Goal: Task Accomplishment & Management: Manage account settings

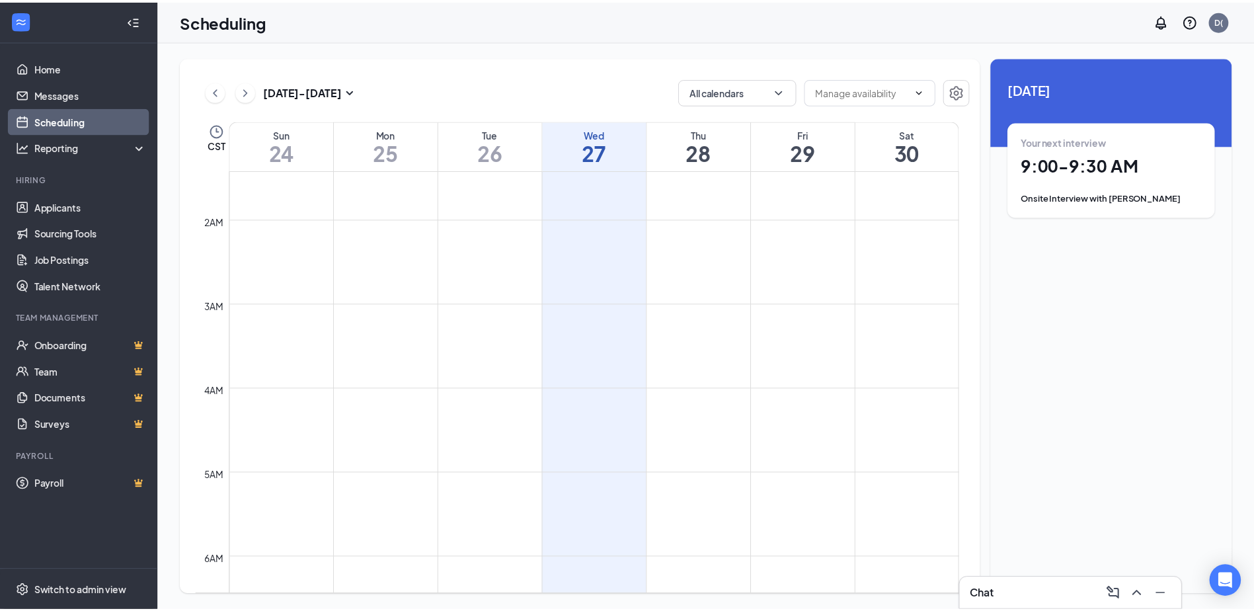
scroll to position [319, 0]
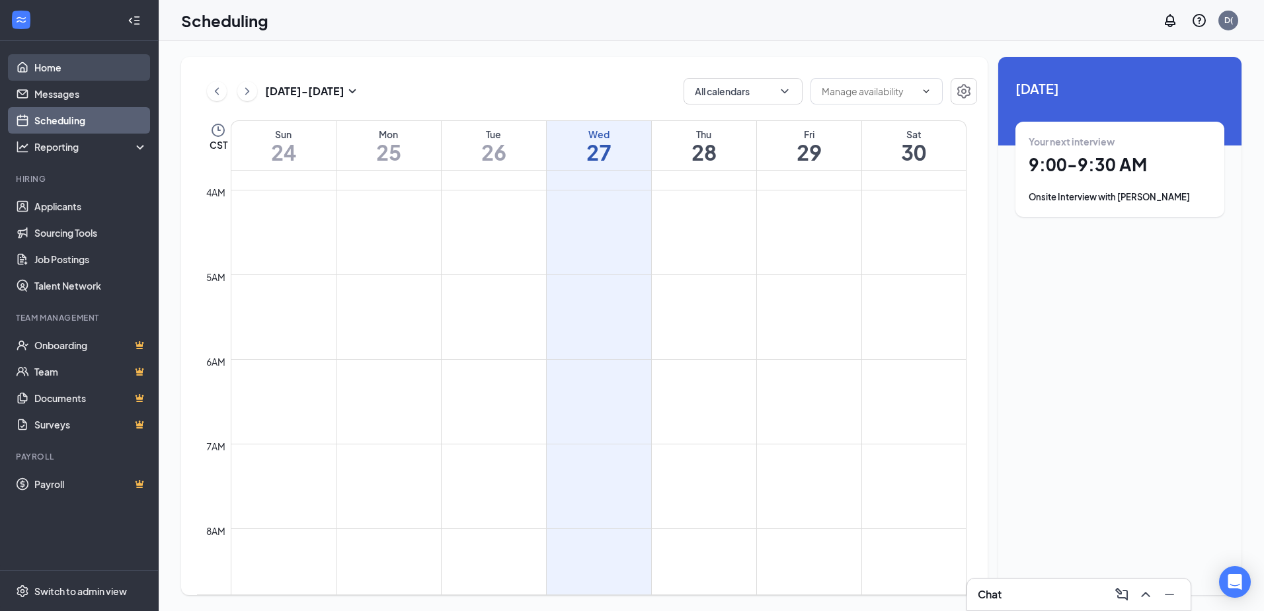
click at [77, 69] on link "Home" at bounding box center [90, 67] width 113 height 26
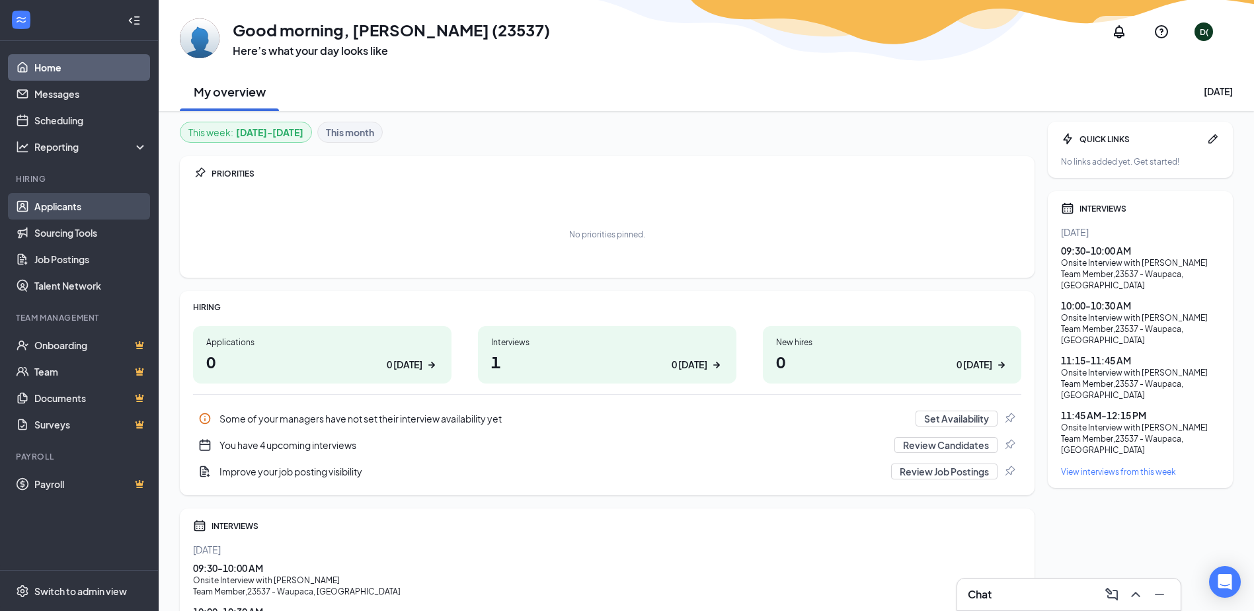
click at [87, 159] on link "Applicants" at bounding box center [90, 206] width 113 height 26
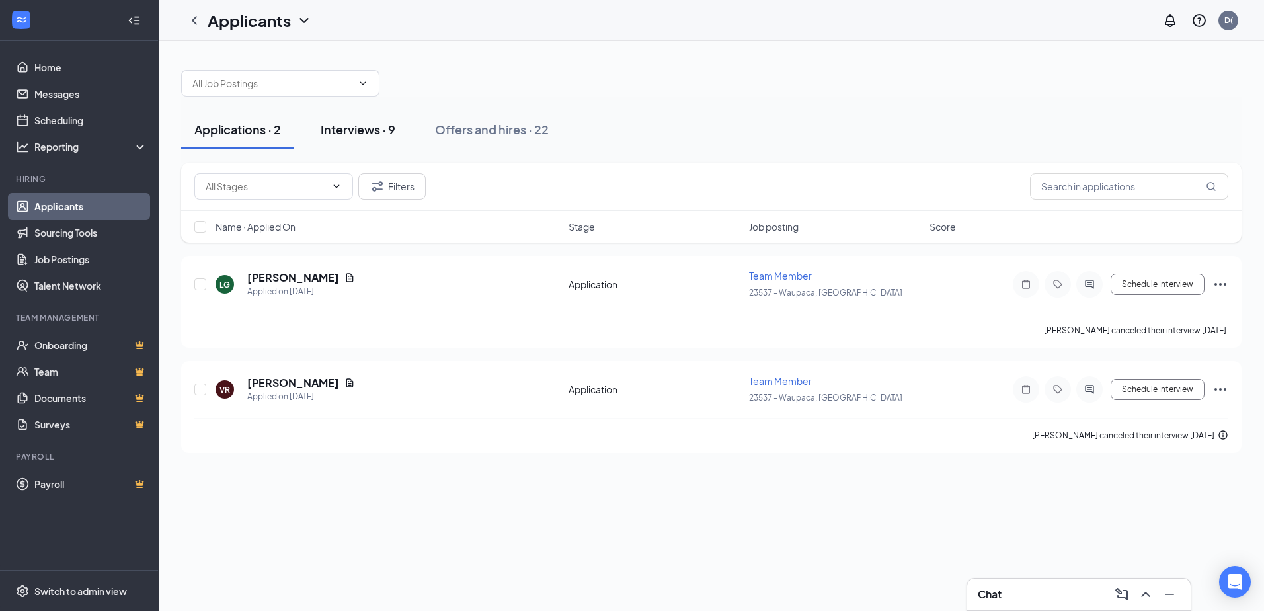
click at [354, 131] on div "Interviews · 9" at bounding box center [358, 129] width 75 height 17
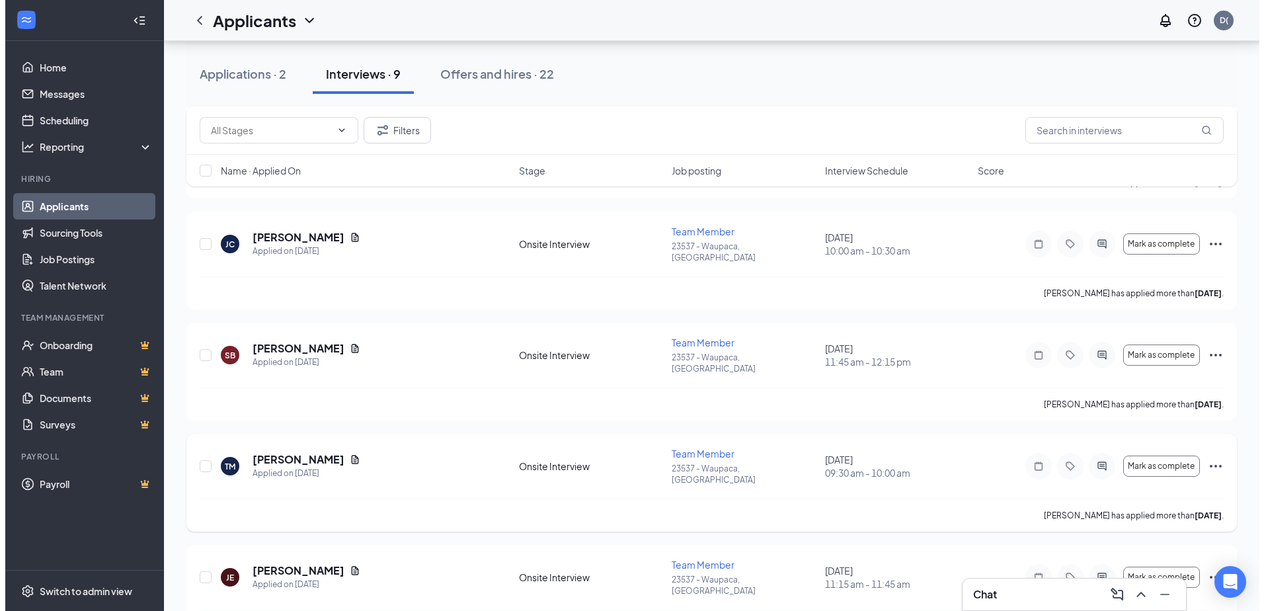
scroll to position [132, 0]
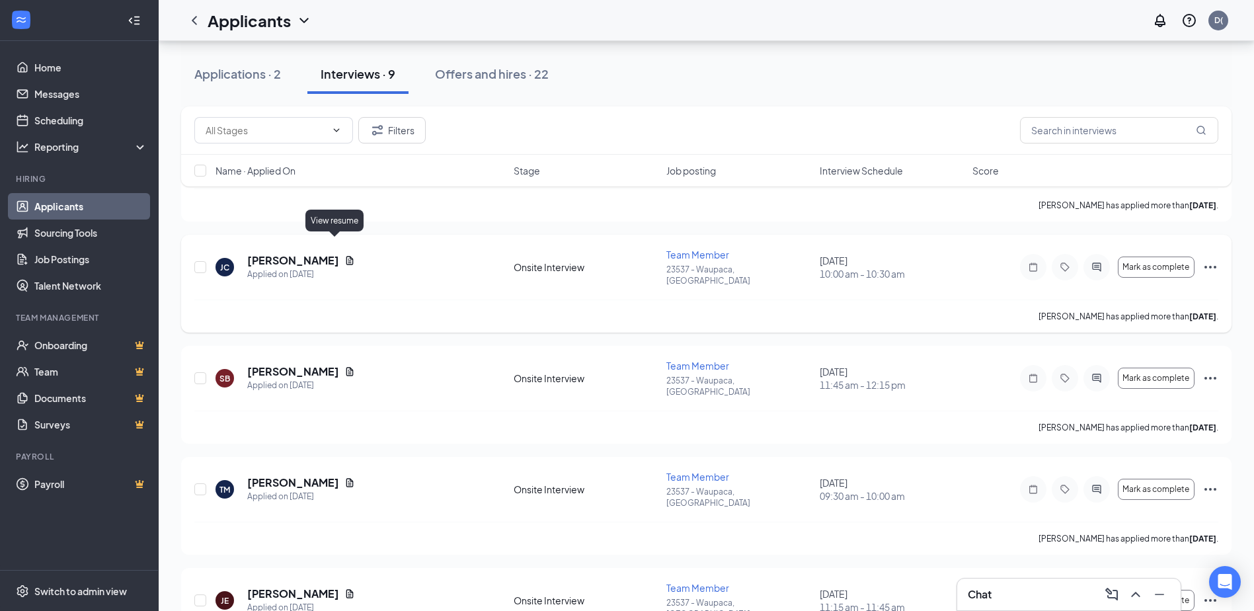
click at [347, 159] on icon "Document" at bounding box center [350, 260] width 7 height 9
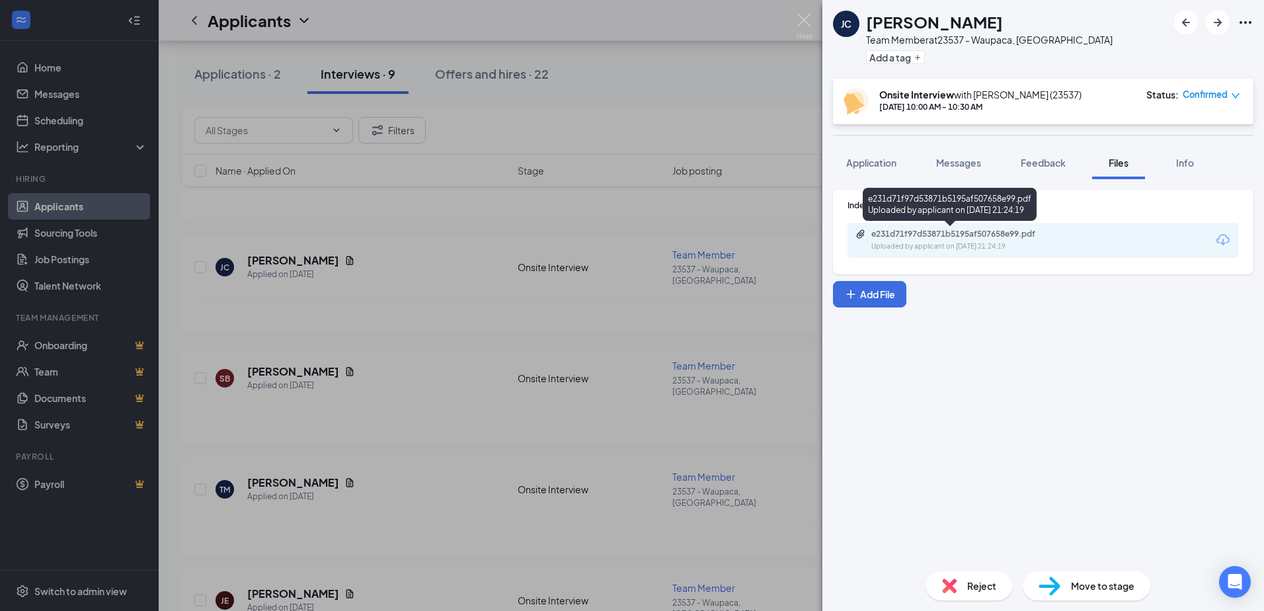
click at [628, 159] on div "e231d71f97d53871b5195af507658e99.pdf" at bounding box center [964, 234] width 185 height 11
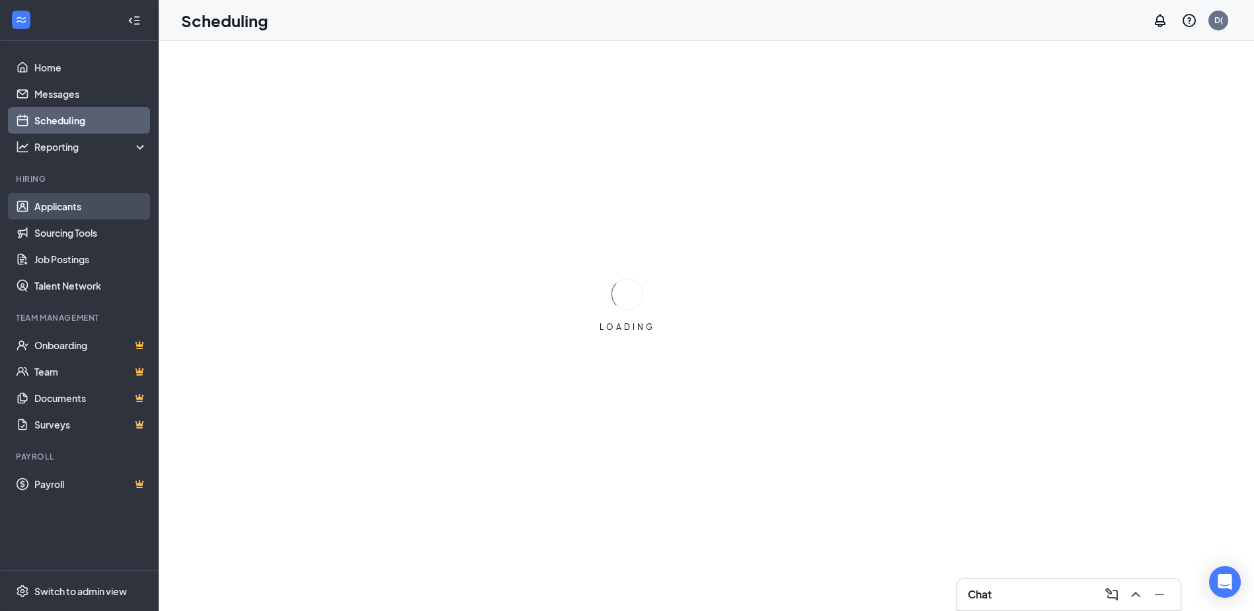
click at [67, 206] on link "Applicants" at bounding box center [90, 206] width 113 height 26
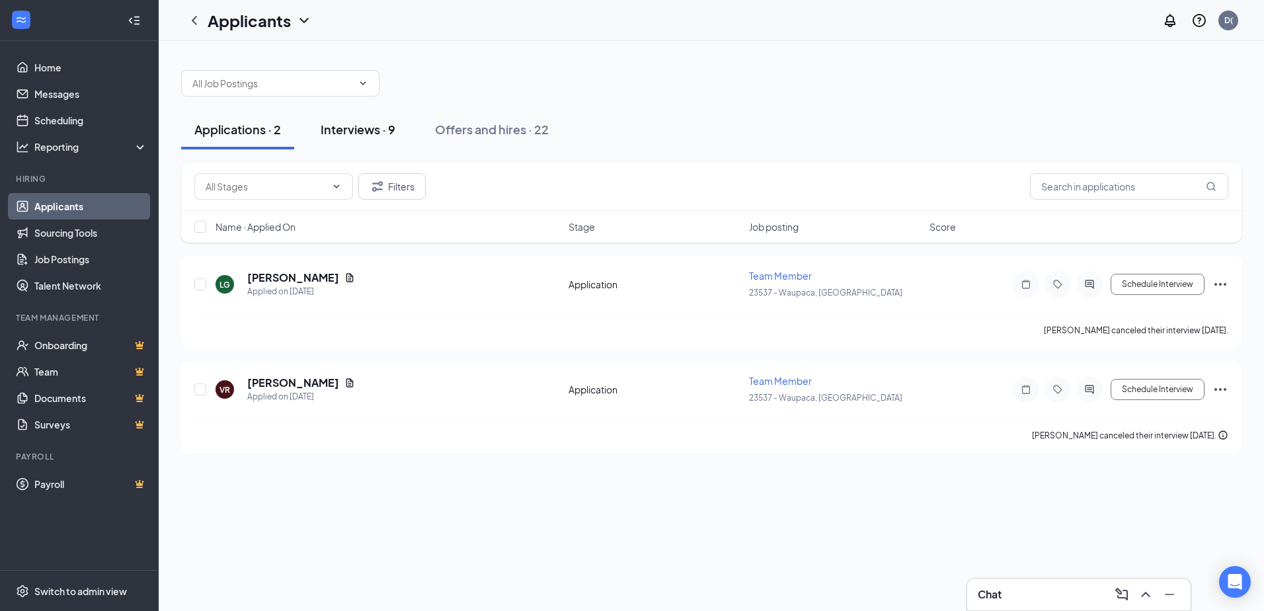
click at [354, 126] on div "Interviews · 9" at bounding box center [358, 129] width 75 height 17
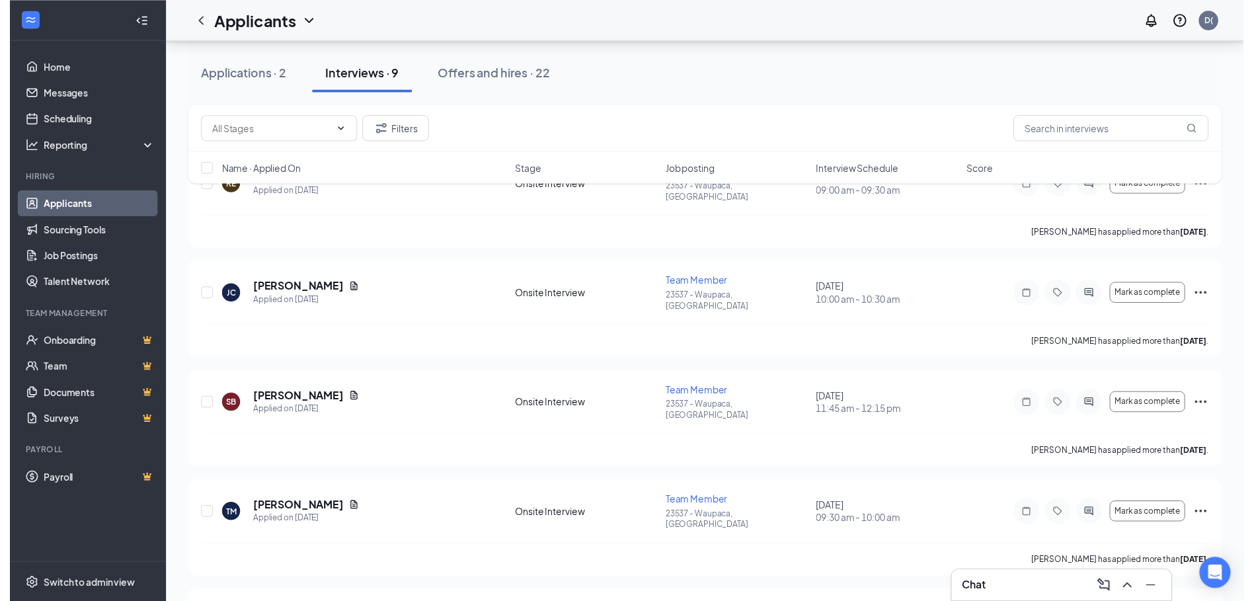
scroll to position [132, 0]
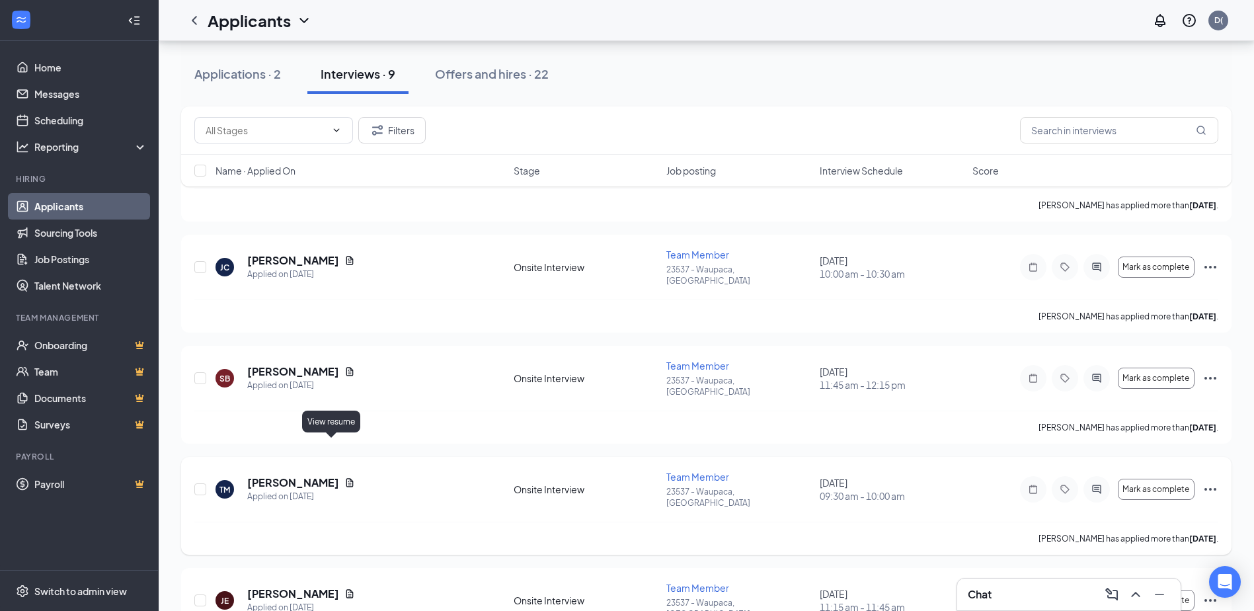
click at [345, 477] on icon "Document" at bounding box center [350, 482] width 11 height 11
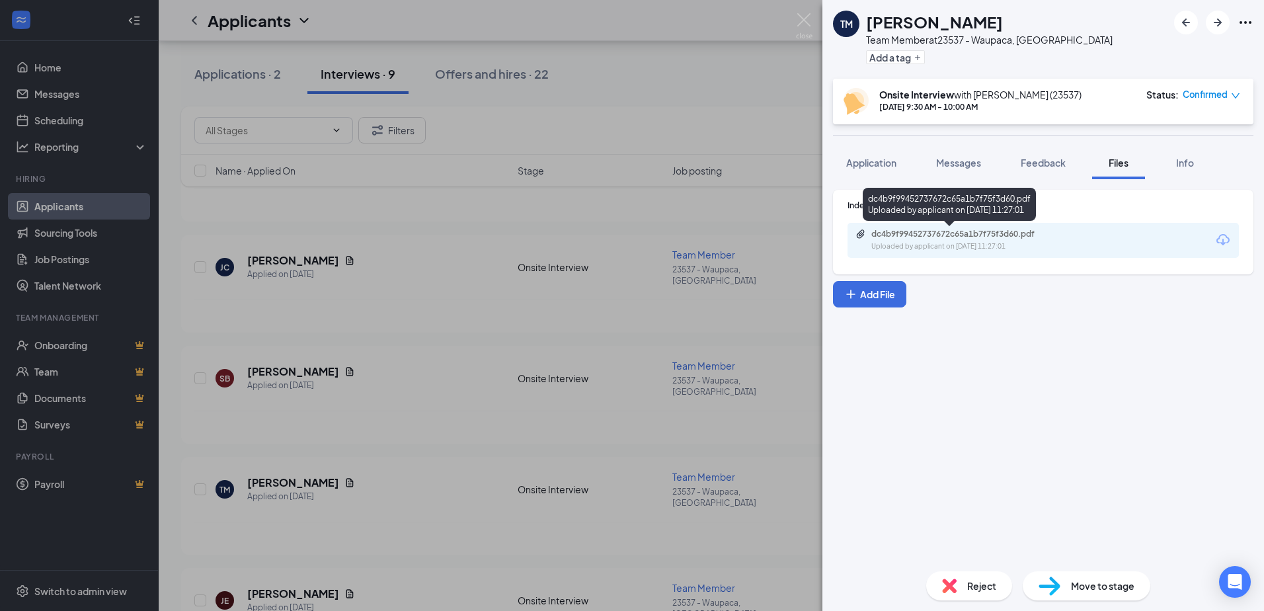
click at [1021, 243] on div "Uploaded by applicant on [DATE] 11:27:01" at bounding box center [971, 246] width 198 height 11
click at [415, 297] on div "TM [PERSON_NAME] Team Member at 23537 - Waupaca, [GEOGRAPHIC_DATA] Add a tag On…" at bounding box center [632, 305] width 1264 height 611
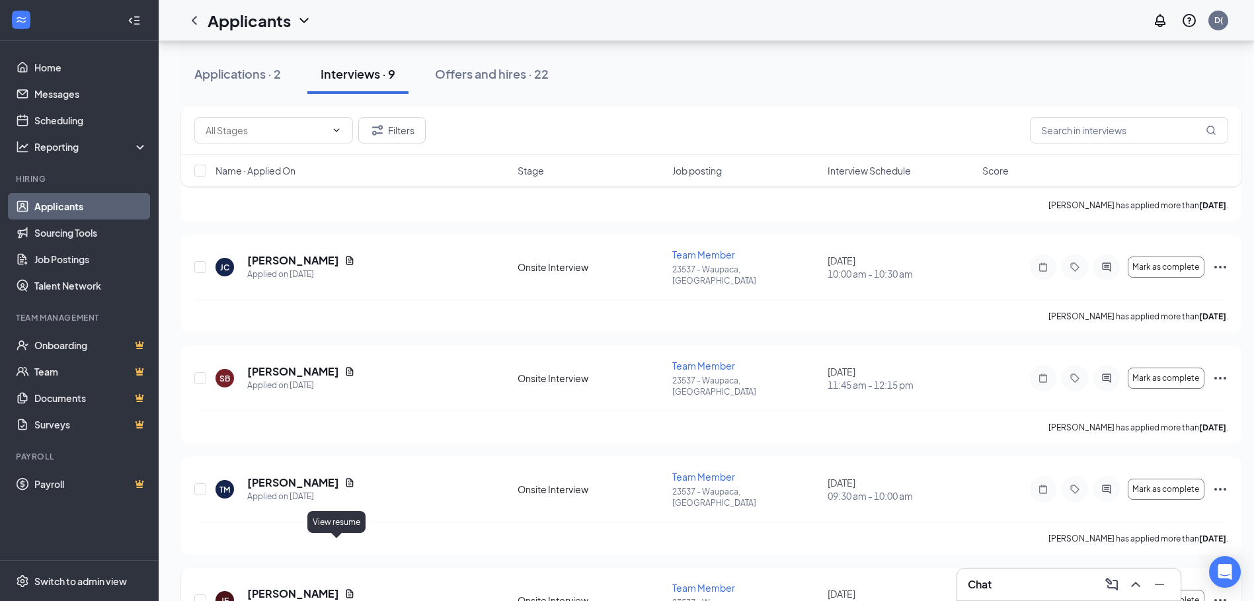
click at [345, 589] on icon "Document" at bounding box center [350, 594] width 11 height 11
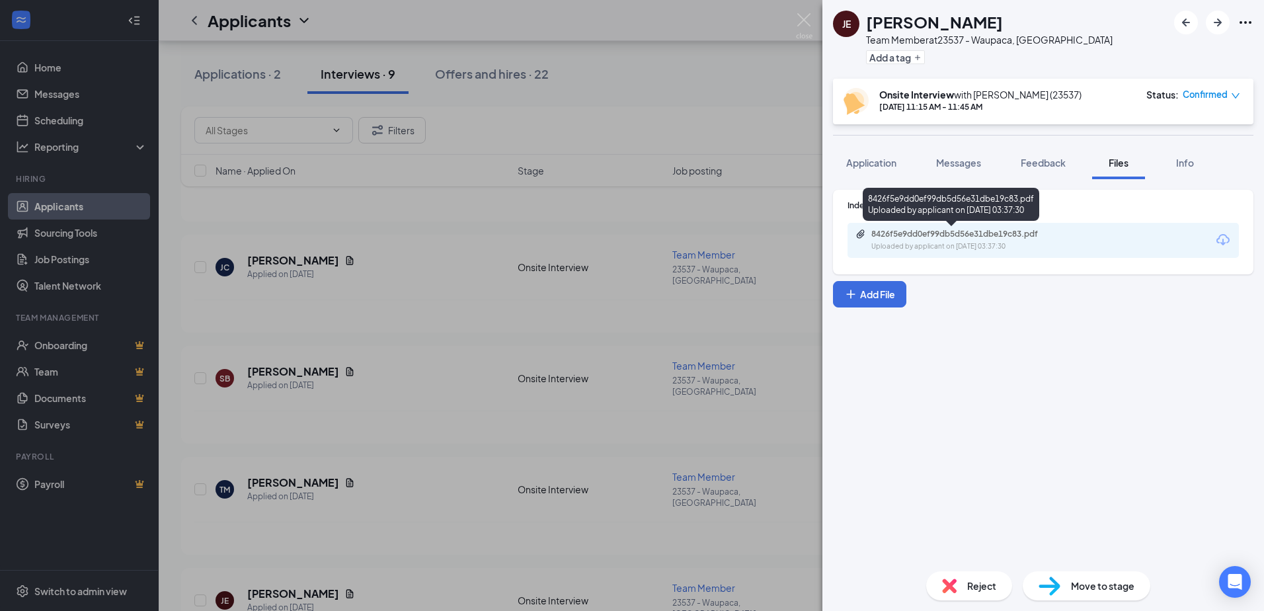
click at [954, 236] on div "8426f5e9dd0ef99db5d56e31dbe19c83.pdf" at bounding box center [964, 234] width 185 height 11
click at [475, 268] on div "[PERSON_NAME] Team Member at 23537 - Waupaca, [GEOGRAPHIC_DATA] Add a tag Onsit…" at bounding box center [632, 305] width 1264 height 611
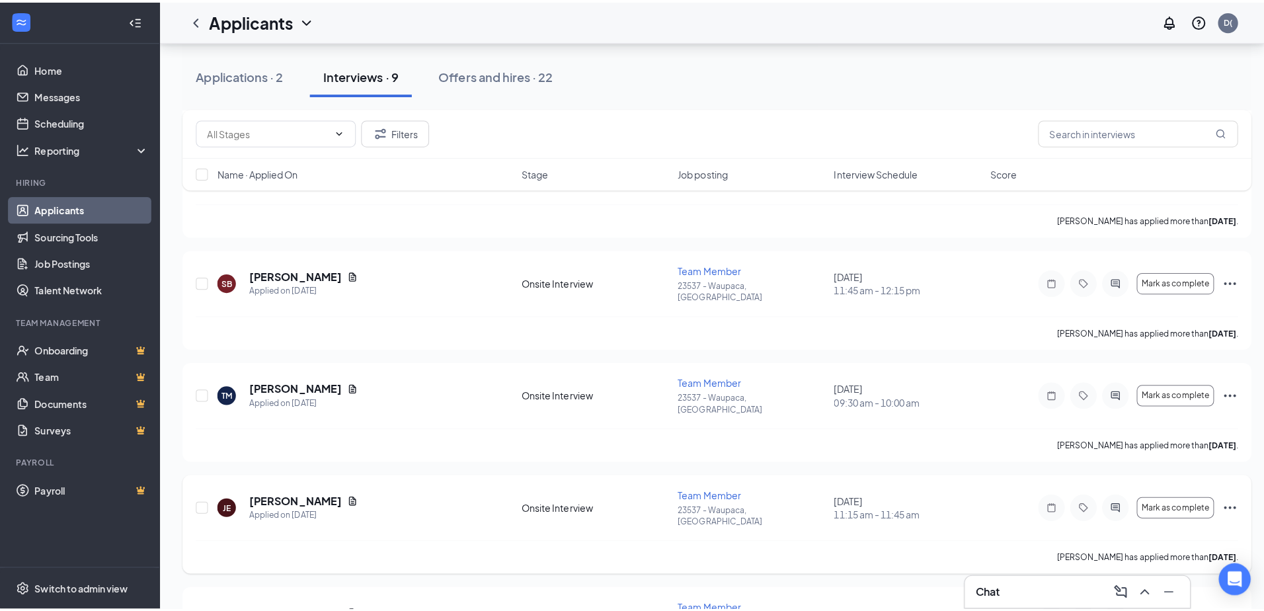
scroll to position [165, 0]
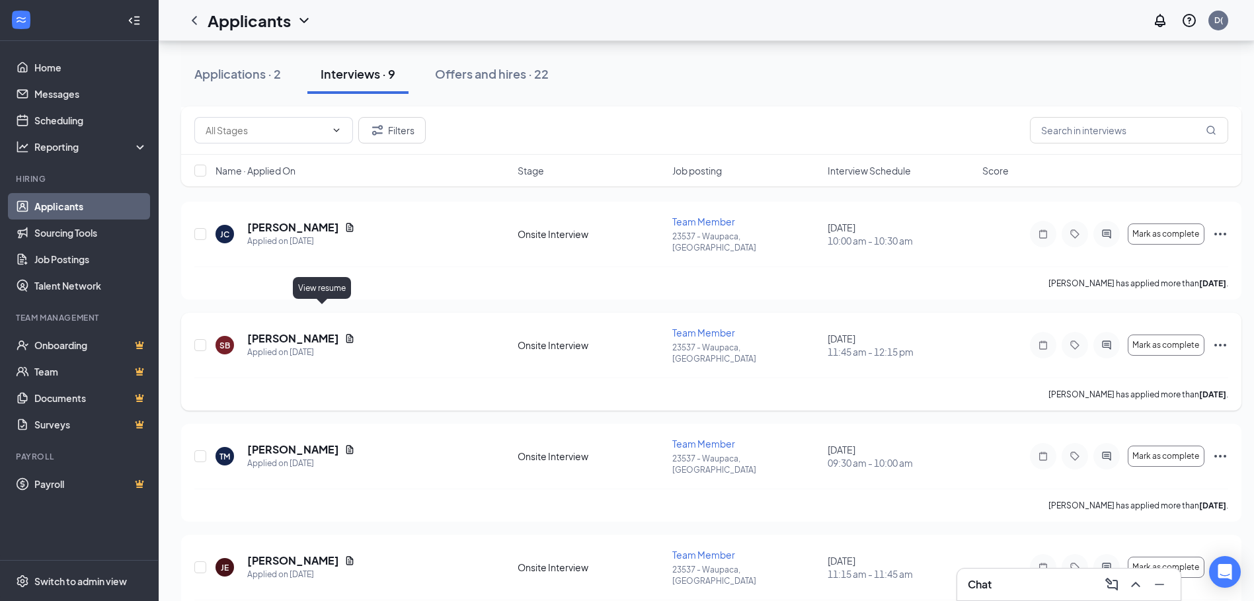
click at [345, 333] on icon "Document" at bounding box center [350, 338] width 11 height 11
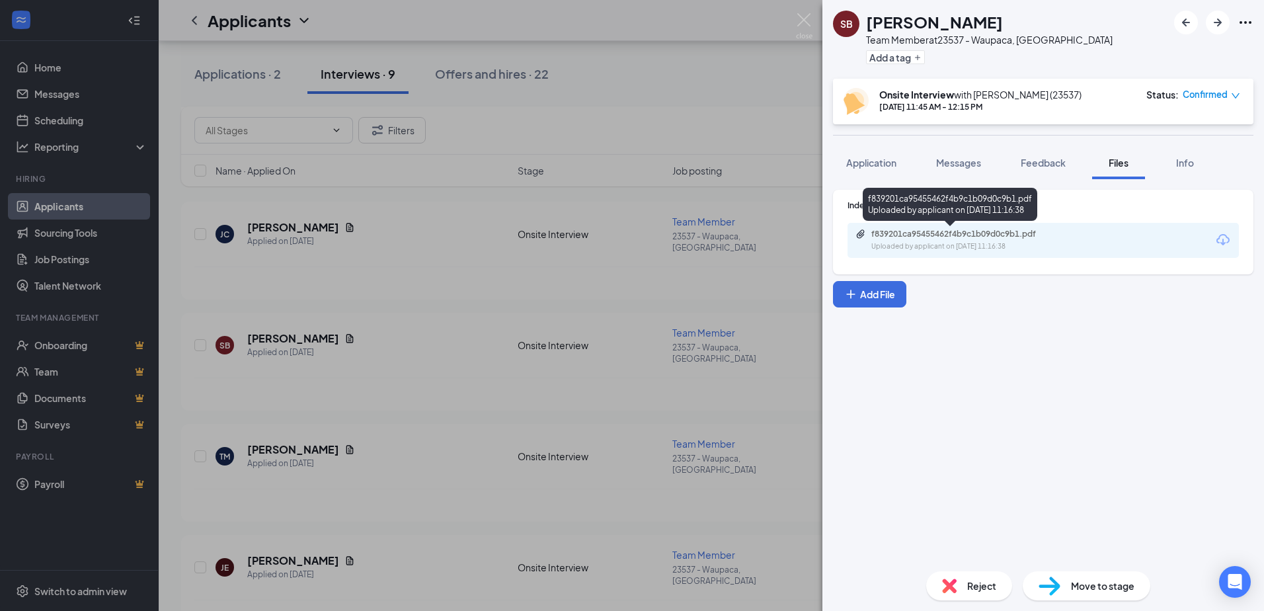
click at [951, 235] on div "f839201ca95455462f4b9c1b09d0c9b1.pdf" at bounding box center [964, 234] width 185 height 11
